Goal: Information Seeking & Learning: Learn about a topic

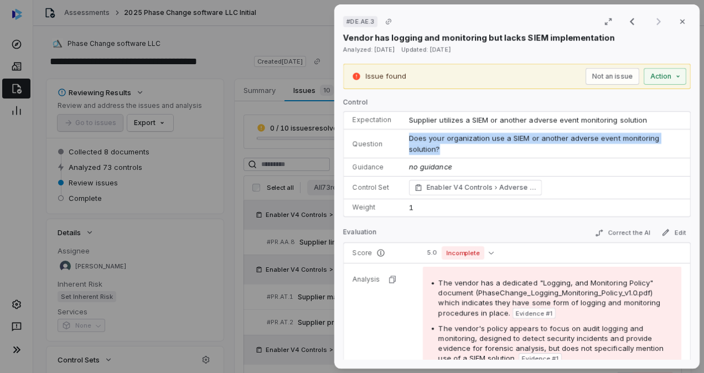
scroll to position [1, 0]
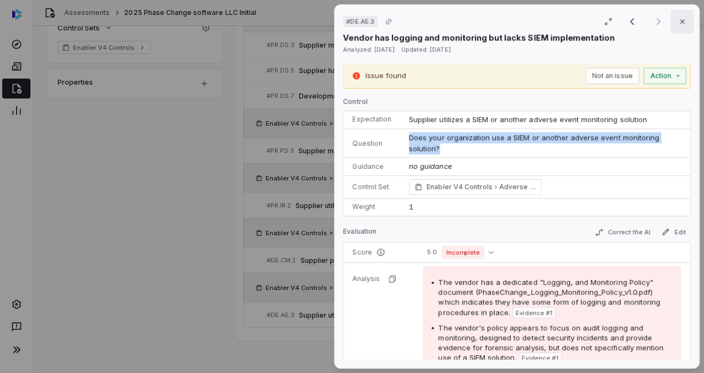
click at [682, 22] on button "Close" at bounding box center [682, 21] width 23 height 23
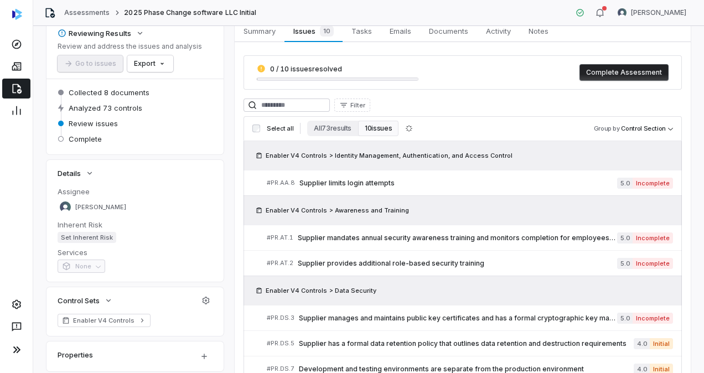
scroll to position [58, 0]
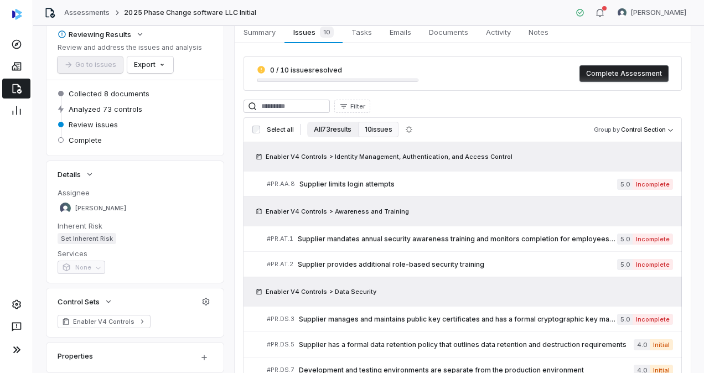
click at [332, 128] on button "All 73 results" at bounding box center [332, 129] width 51 height 15
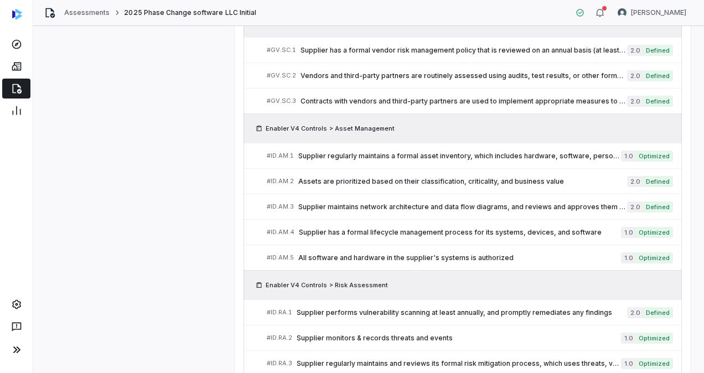
scroll to position [771, 0]
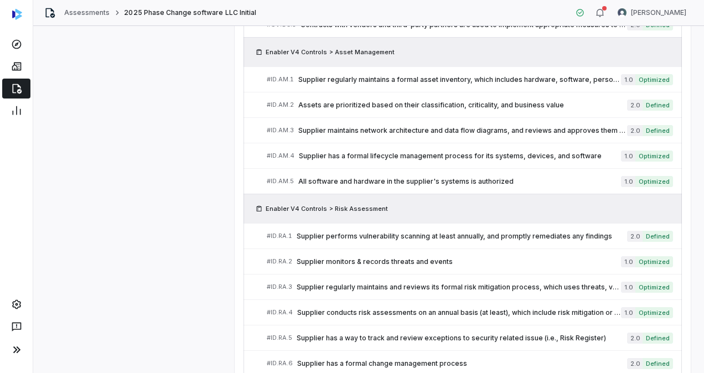
click at [461, 309] on span "Supplier conducts risk assessments on an annual basis (at least), which include…" at bounding box center [459, 312] width 324 height 9
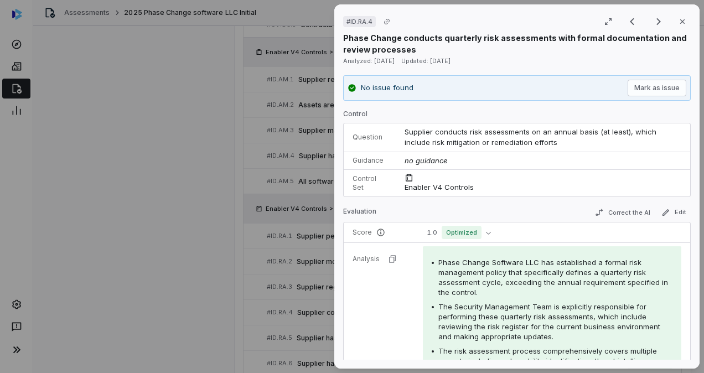
scroll to position [30, 0]
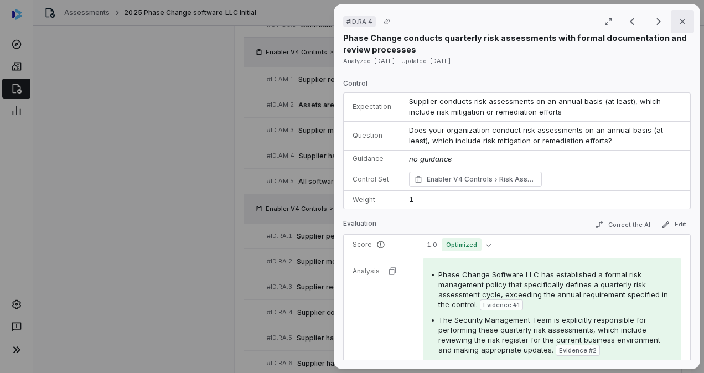
click at [672, 28] on button "Close" at bounding box center [682, 21] width 23 height 23
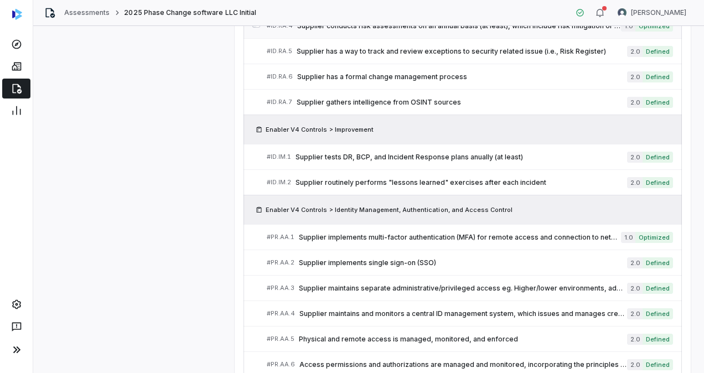
scroll to position [1059, 0]
click at [401, 258] on span "Supplier implements single sign-on (SSO)" at bounding box center [463, 262] width 328 height 9
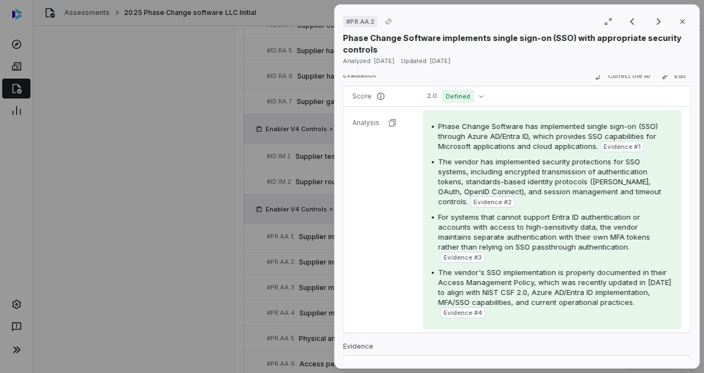
scroll to position [169, 0]
click at [679, 17] on button "Close" at bounding box center [682, 21] width 23 height 23
